Goal: Task Accomplishment & Management: Complete application form

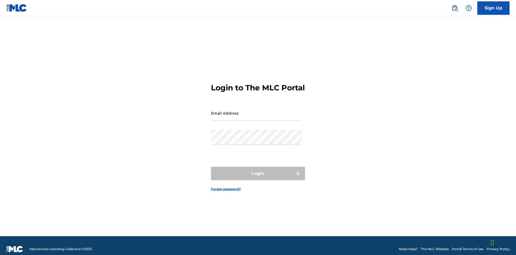
scroll to position [7, 0]
click at [256, 110] on input "Email Address" at bounding box center [256, 112] width 91 height 15
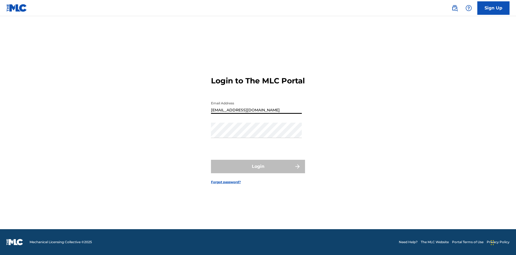
type input "Duke.McTesterson@gmail.com"
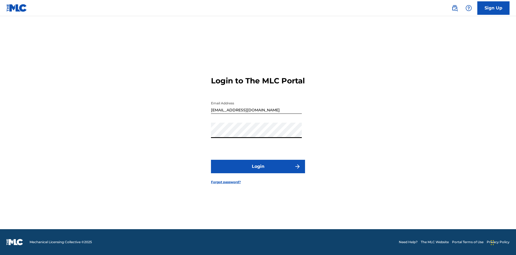
click at [258, 171] on button "Login" at bounding box center [258, 166] width 94 height 13
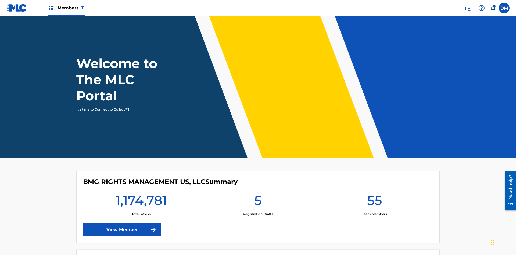
scroll to position [23, 0]
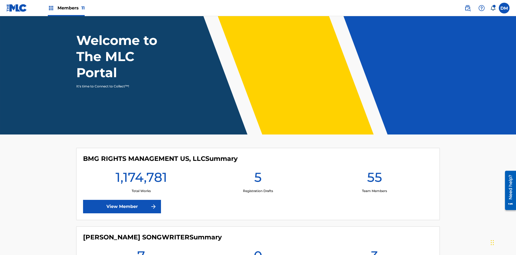
click at [66, 8] on span "Members 11" at bounding box center [70, 8] width 27 height 6
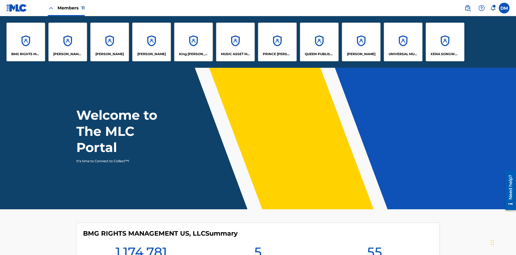
scroll to position [19, 0]
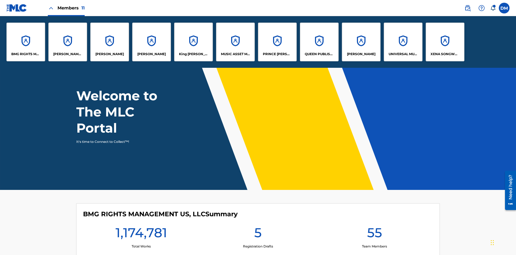
click at [193, 54] on p "King McTesterson" at bounding box center [193, 54] width 29 height 5
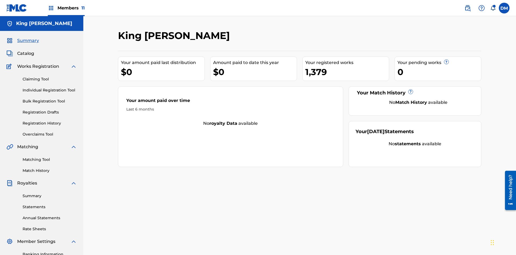
click at [50, 76] on link "Claiming Tool" at bounding box center [50, 79] width 54 height 6
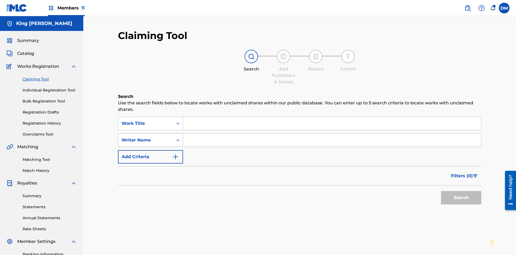
click at [146, 137] on div "Writer Name" at bounding box center [145, 140] width 48 height 6
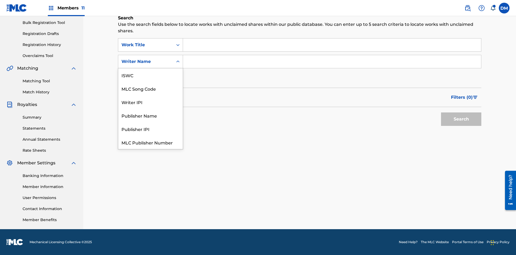
scroll to position [13, 0]
click at [150, 75] on div "MLC Song Code" at bounding box center [150, 74] width 64 height 13
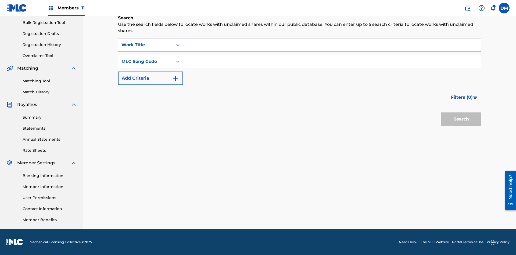
click at [332, 45] on input "Search Form" at bounding box center [332, 44] width 298 height 13
type input "NON-OWNED WORK TO CLAIM"
click at [332, 62] on input "Search Form" at bounding box center [332, 61] width 298 height 13
type input "RB0ZQR"
click at [461, 119] on button "Search" at bounding box center [461, 118] width 40 height 13
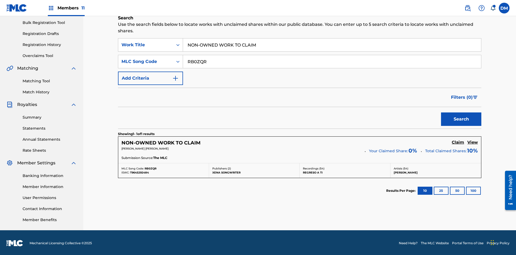
click at [458, 141] on h5 "Claim" at bounding box center [457, 142] width 12 height 5
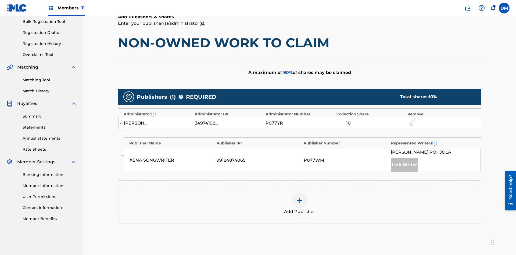
scroll to position [135, 0]
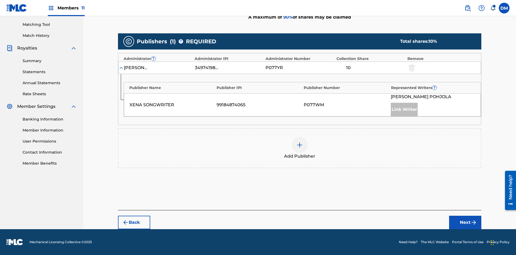
click at [465, 222] on button "Next" at bounding box center [465, 221] width 32 height 13
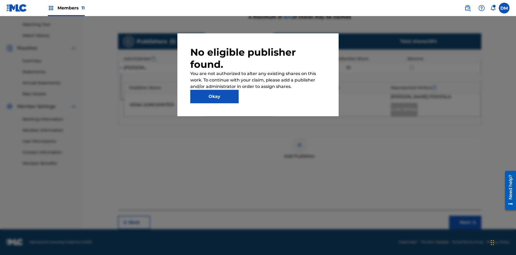
click at [214, 96] on button "Okay" at bounding box center [214, 96] width 48 height 13
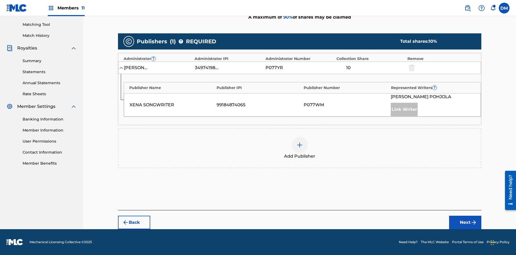
click at [299, 145] on img at bounding box center [299, 145] width 6 height 6
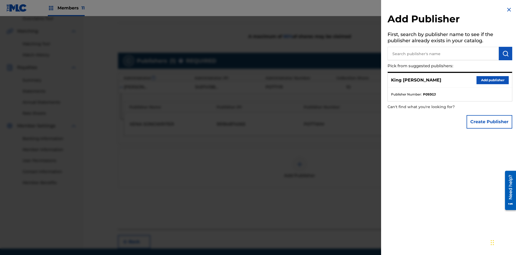
click at [443, 53] on input "text" at bounding box center [442, 53] width 111 height 13
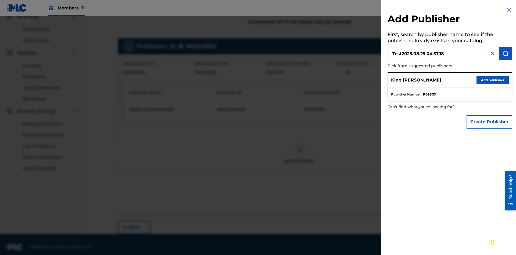
type input "Test2025.08.25.04.37.18"
click at [505, 53] on img "submit" at bounding box center [505, 53] width 6 height 6
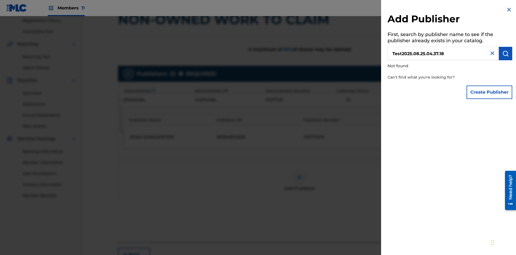
click at [489, 92] on button "Create Publisher" at bounding box center [489, 91] width 46 height 13
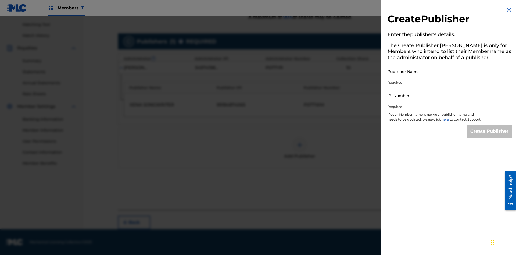
click at [433, 71] on input "Publisher Name" at bounding box center [432, 71] width 91 height 15
type input "Test2025.08.25.04.37.22"
click at [433, 95] on input "IPI Number" at bounding box center [432, 95] width 91 height 15
type input "00595839777"
click at [489, 136] on input "Create Publisher" at bounding box center [489, 130] width 46 height 13
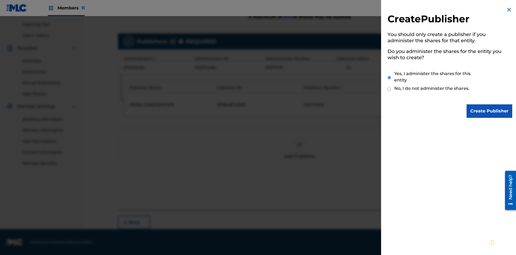
click at [389, 77] on input "Yes, I administer the shares for this entity" at bounding box center [388, 78] width 3 height 12
click at [489, 111] on input "Create Publisher" at bounding box center [489, 110] width 46 height 13
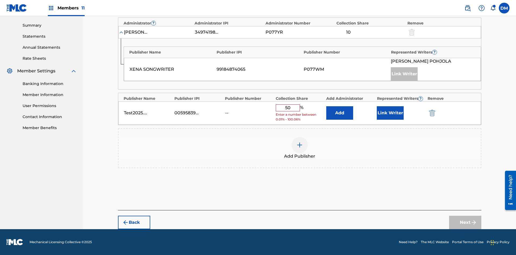
scroll to position [167, 0]
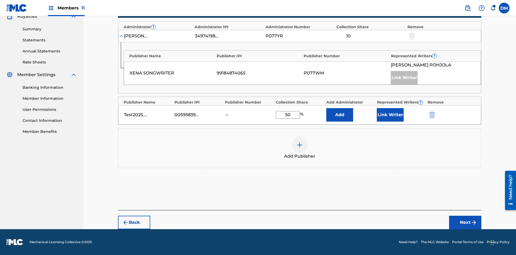
type input "50"
click at [390, 115] on button "Link Writer" at bounding box center [390, 114] width 27 height 13
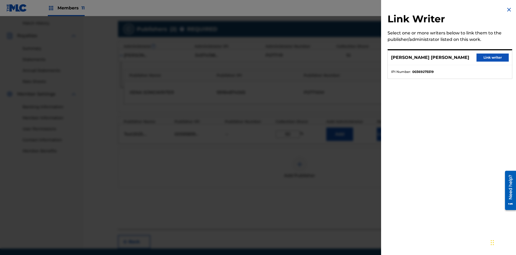
click at [492, 57] on button "Link writer" at bounding box center [492, 57] width 32 height 8
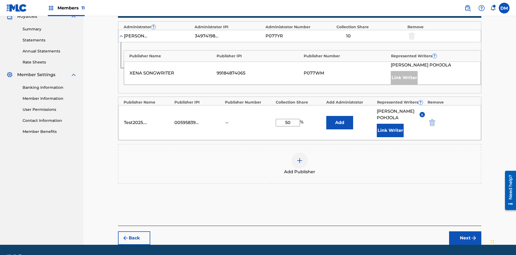
click at [390, 124] on button "Link Writer" at bounding box center [390, 130] width 27 height 13
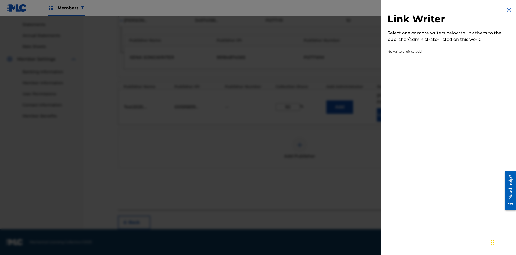
click at [509, 10] on img at bounding box center [508, 9] width 6 height 6
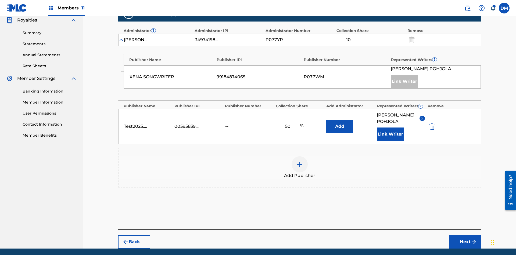
scroll to position [189, 0]
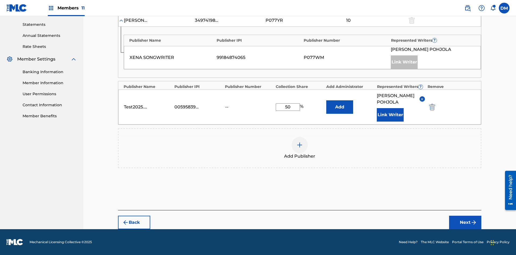
click at [339, 104] on button "Add" at bounding box center [339, 106] width 27 height 13
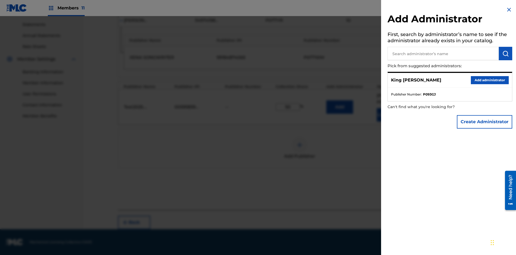
click at [443, 53] on input "text" at bounding box center [442, 53] width 111 height 13
type input "Test2025.08.25.04.37.44"
click at [505, 53] on img "submit" at bounding box center [505, 53] width 6 height 6
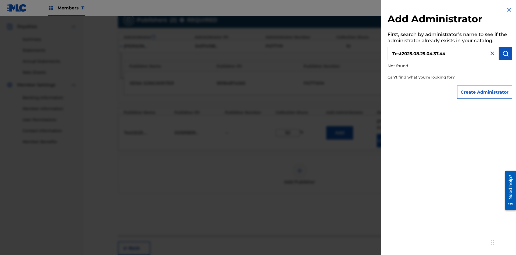
click at [485, 92] on button "Create Administrator" at bounding box center [484, 91] width 55 height 13
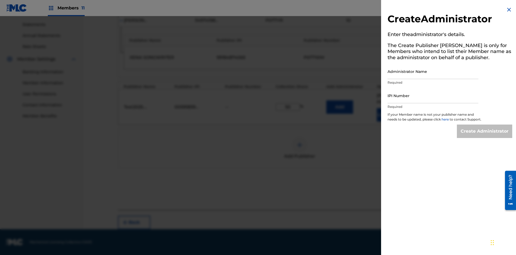
click at [433, 71] on input "Administrator Name" at bounding box center [432, 71] width 91 height 15
type input "Test2025.08.25.04.37.49"
click at [433, 95] on input "IPI Number" at bounding box center [432, 95] width 91 height 15
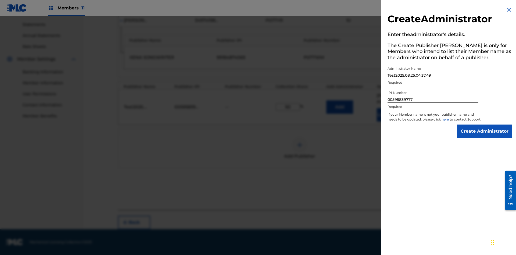
type input "00595839777"
click at [485, 136] on input "Create Administrator" at bounding box center [484, 130] width 55 height 13
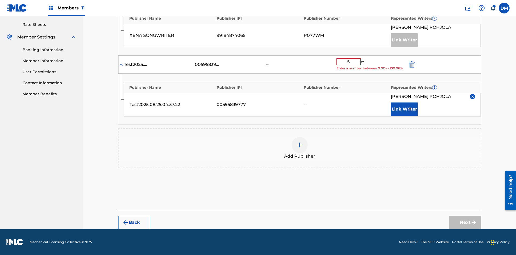
type input "50"
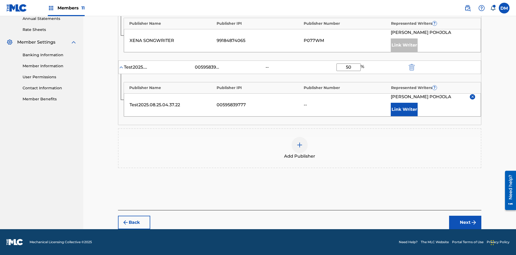
click at [465, 222] on button "Next" at bounding box center [465, 221] width 32 height 13
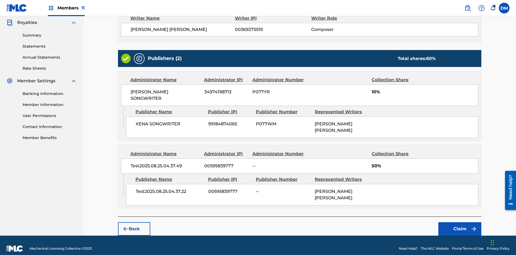
scroll to position [160, 0]
click at [460, 222] on button "Claim" at bounding box center [459, 228] width 43 height 13
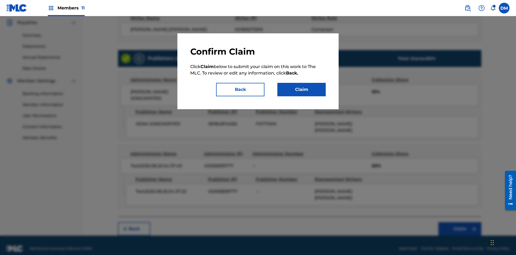
click at [301, 89] on button "Claim" at bounding box center [301, 89] width 48 height 13
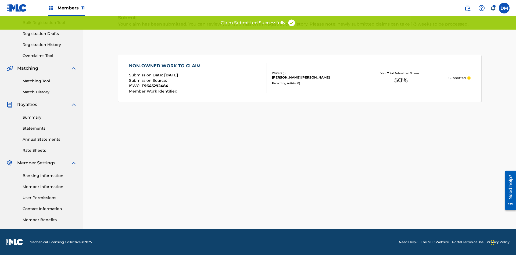
scroll to position [78, 0]
click at [50, 45] on link "Registration History" at bounding box center [50, 45] width 54 height 6
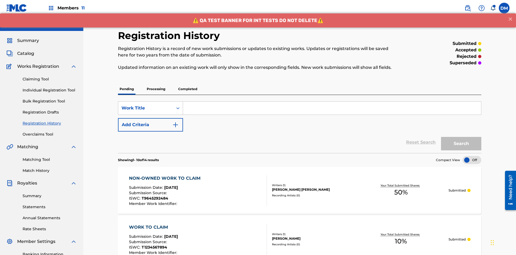
click at [332, 102] on input "Search Form" at bounding box center [332, 108] width 298 height 13
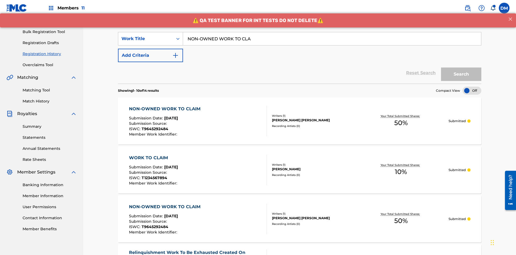
type input "NON-OWNED WORK TO CLAIM"
